Goal: Task Accomplishment & Management: Manage account settings

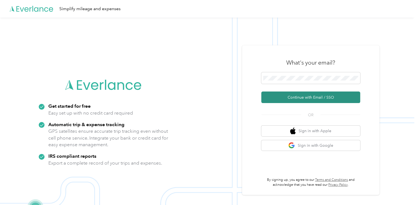
click at [284, 98] on button "Continue with Email / SSO" at bounding box center [310, 98] width 99 height 12
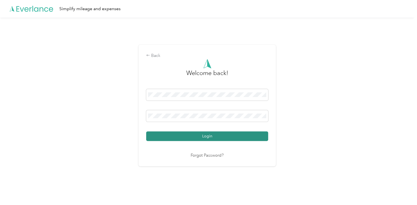
click at [176, 135] on button "Login" at bounding box center [207, 136] width 122 height 10
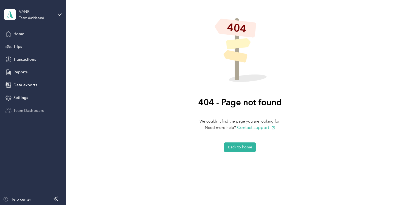
click at [21, 112] on span "Team Dashboard" at bounding box center [28, 111] width 31 height 6
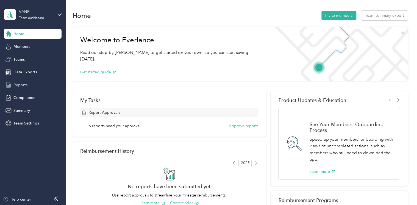
click at [23, 82] on span "Reports" at bounding box center [20, 85] width 14 height 6
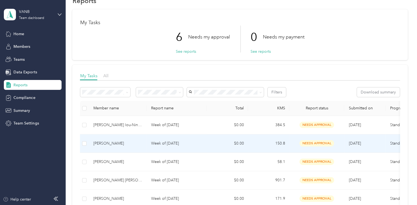
scroll to position [27, 0]
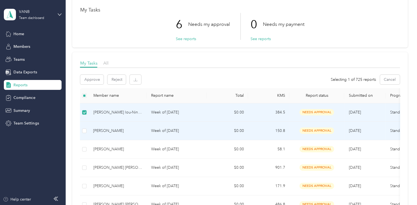
click at [85, 127] on td at bounding box center [84, 131] width 9 height 18
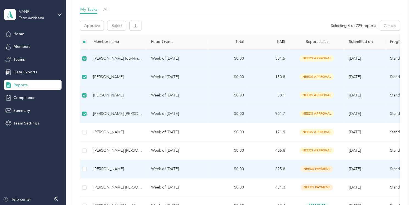
scroll to position [82, 0]
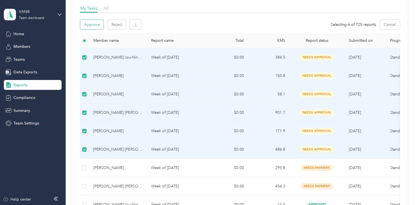
click at [91, 23] on button "Approve" at bounding box center [91, 25] width 23 height 10
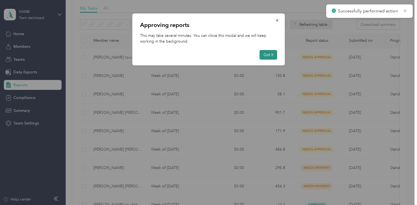
click at [269, 56] on button "Got it" at bounding box center [269, 55] width 18 height 10
